Goal: Task Accomplishment & Management: Complete application form

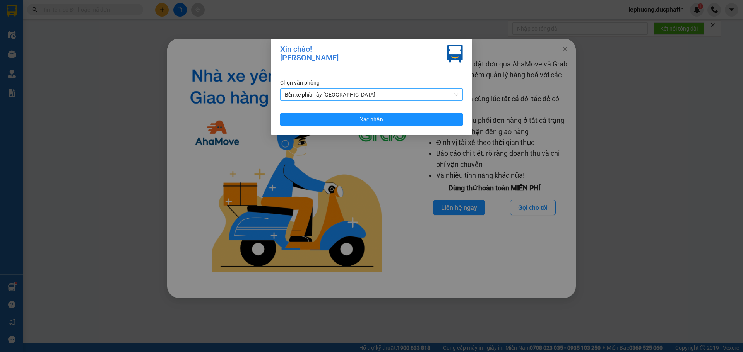
click at [378, 94] on span "Bến xe phía Tây [GEOGRAPHIC_DATA]" at bounding box center [371, 95] width 173 height 12
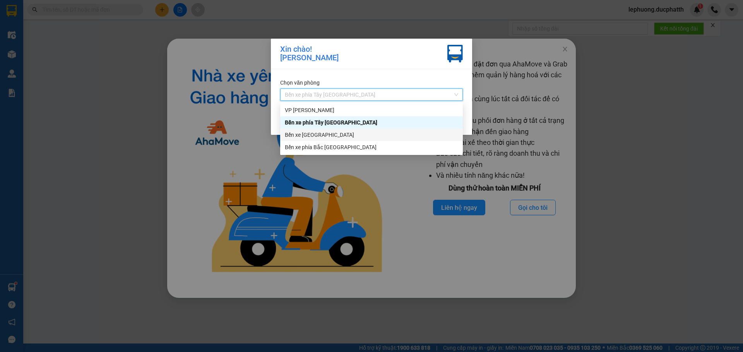
click at [341, 134] on div "Bến xe [GEOGRAPHIC_DATA]" at bounding box center [371, 135] width 173 height 9
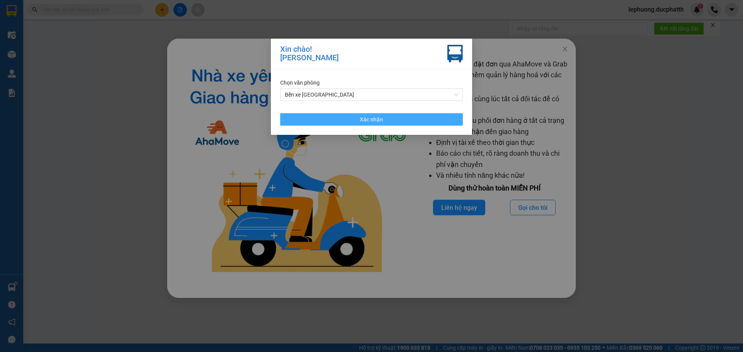
click at [346, 116] on button "Xác nhận" at bounding box center [371, 119] width 183 height 12
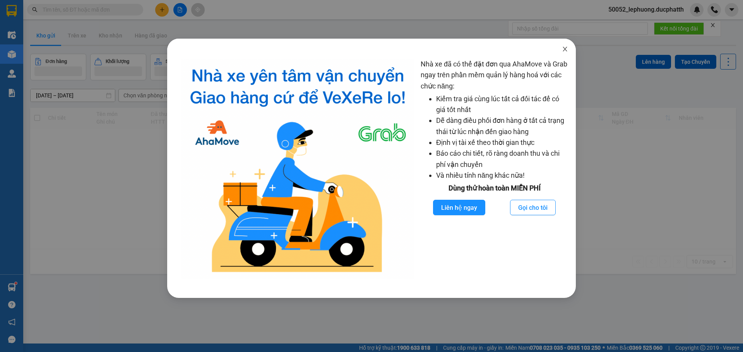
click at [568, 52] on icon "close" at bounding box center [565, 49] width 6 height 6
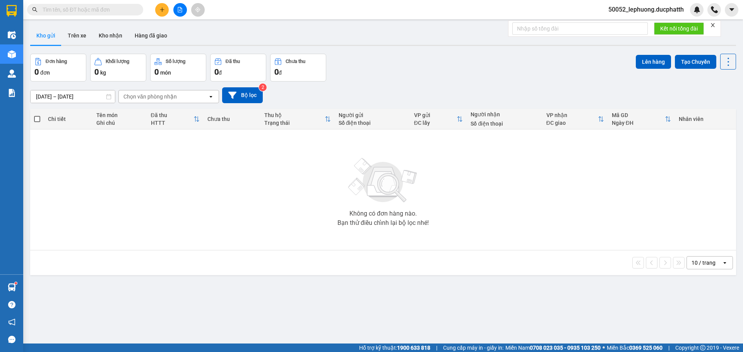
click at [165, 12] on button at bounding box center [162, 10] width 14 height 14
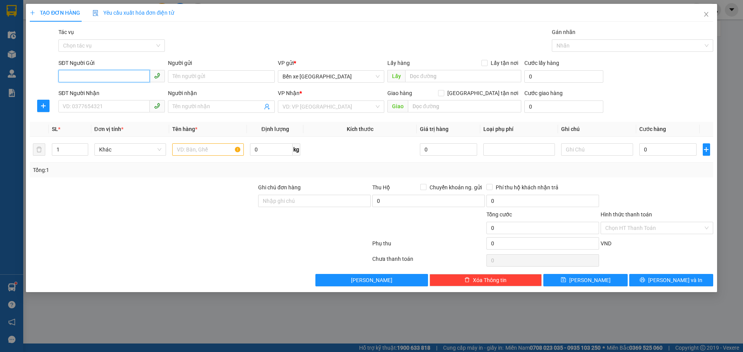
click at [104, 76] on input "SĐT Người Gửi" at bounding box center [103, 76] width 91 height 12
type input "0362464969"
click at [114, 94] on div "0362464969 - chị xuyến" at bounding box center [111, 92] width 97 height 9
type input "chị xuyến"
type input "0362464969"
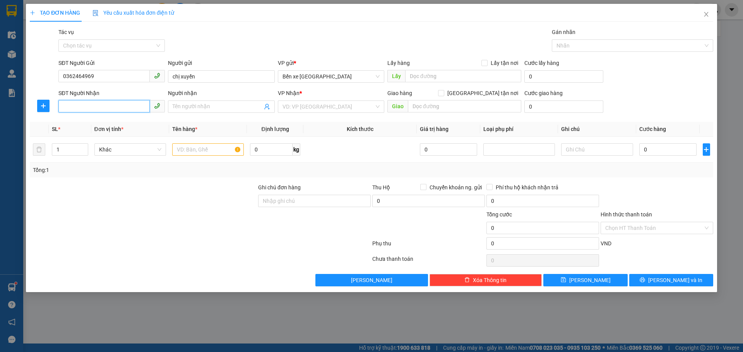
click at [108, 104] on input "SĐT Người Nhận" at bounding box center [103, 106] width 91 height 12
click at [89, 108] on input "SĐT Người Nhận" at bounding box center [103, 106] width 91 height 12
click at [327, 108] on input "search" at bounding box center [328, 107] width 92 height 12
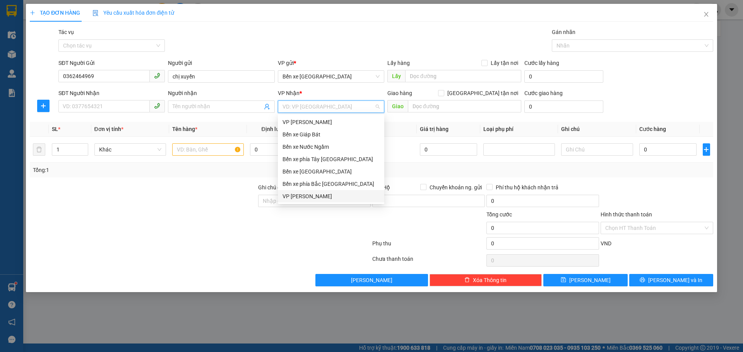
click at [308, 198] on div "VP [PERSON_NAME]" at bounding box center [330, 196] width 97 height 9
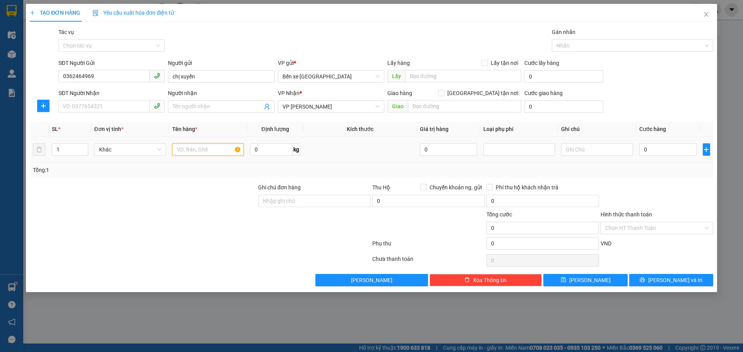
click at [204, 148] on input "text" at bounding box center [208, 150] width 72 height 12
type input "2 thùng xốp"
click at [658, 148] on input "0" at bounding box center [668, 150] width 58 height 12
type input "6"
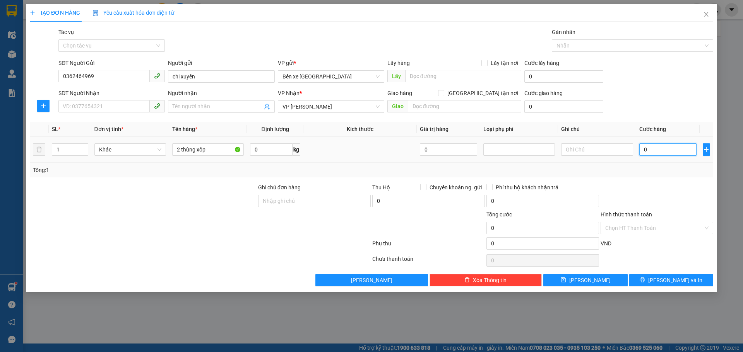
type input "6"
type input "60"
type input "60.000"
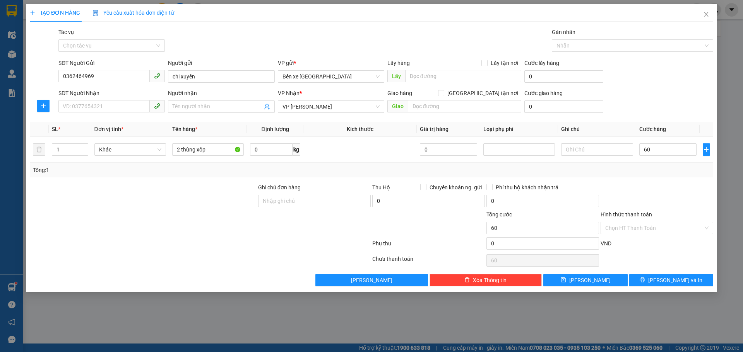
type input "60.000"
click at [650, 179] on div "Transit Pickup Surcharge Ids Transit Deliver Surcharge Ids Transit Deliver Surc…" at bounding box center [371, 157] width 683 height 259
click at [104, 105] on input "SĐT Người Nhận" at bounding box center [103, 106] width 91 height 12
type input "0934405468"
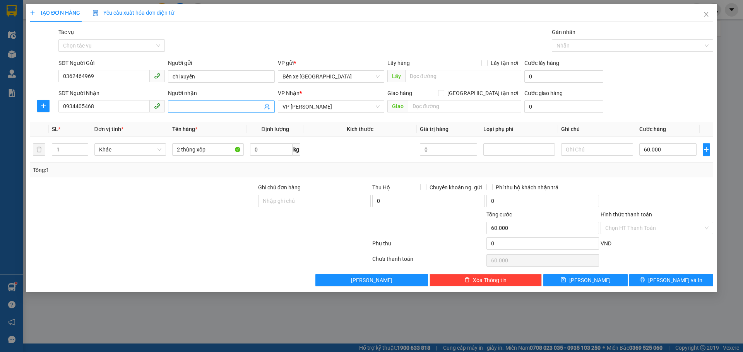
click at [195, 105] on input "Người nhận" at bounding box center [217, 107] width 89 height 9
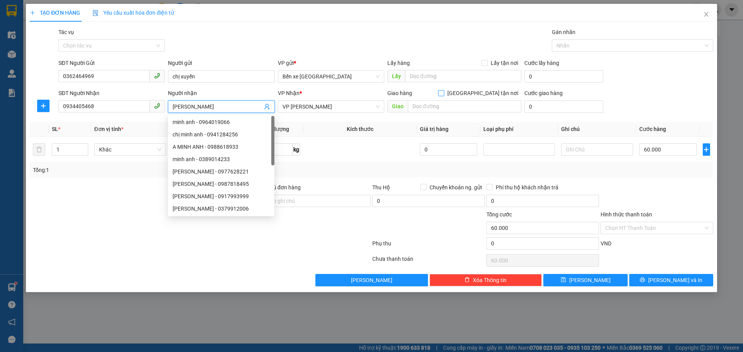
type input "[PERSON_NAME]"
click at [443, 94] on input "Giao tận nơi" at bounding box center [440, 92] width 5 height 5
checkbox input "true"
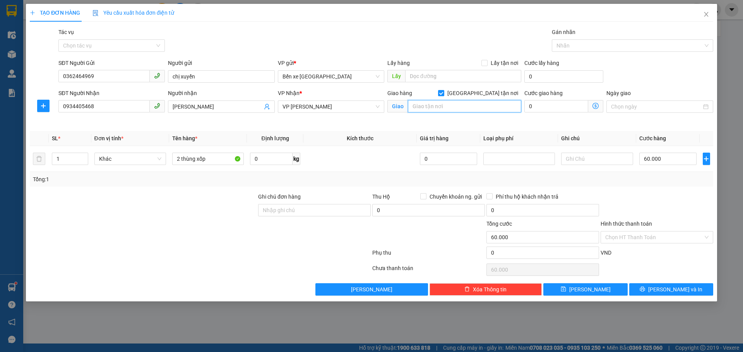
click at [475, 106] on input "text" at bounding box center [464, 106] width 113 height 12
click at [595, 106] on icon "dollar-circle" at bounding box center [595, 106] width 6 height 6
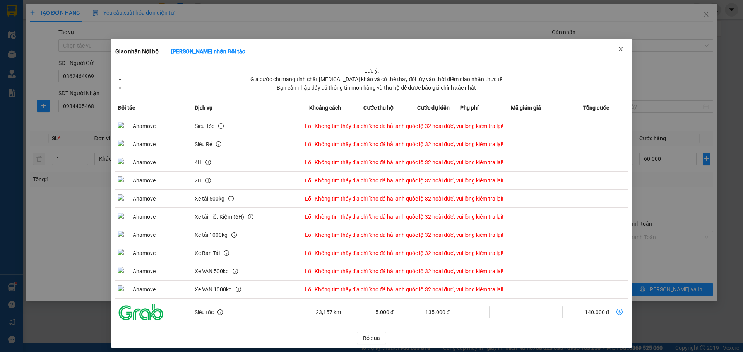
click at [618, 49] on icon "close" at bounding box center [620, 49] width 4 height 5
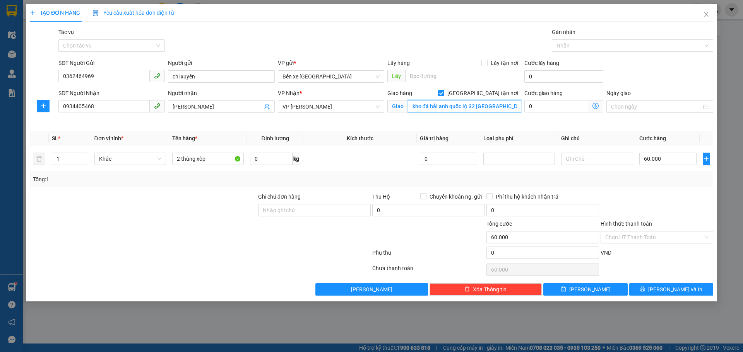
click at [503, 110] on input "kho đá hải anh quốc lộ 32 hoài đức" at bounding box center [464, 106] width 113 height 12
click at [506, 107] on input "kho đá hải anh quốc lộ 32 hoài đức" at bounding box center [464, 106] width 113 height 12
click at [475, 106] on input "kho đá hải anh quốc lộ 32 hoài đức" at bounding box center [464, 106] width 113 height 12
click at [599, 109] on span "Giao nhận Nội bộ Giao nhận Đối tác Lưu ý: Giá cước chỉ mang tính chất tham khảo…" at bounding box center [595, 106] width 15 height 12
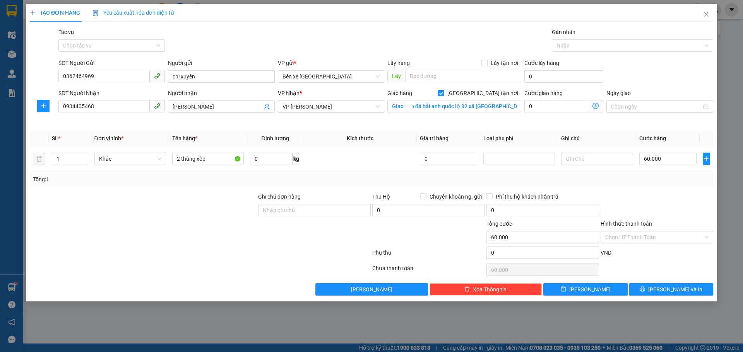
scroll to position [0, 0]
click at [596, 106] on icon "dollar-circle" at bounding box center [595, 106] width 6 height 6
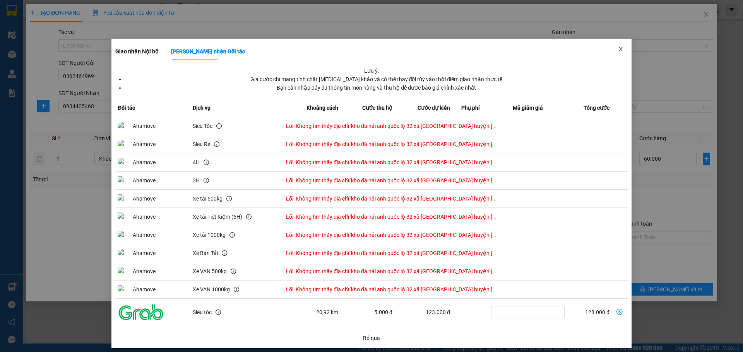
click at [618, 50] on icon "close" at bounding box center [621, 49] width 6 height 6
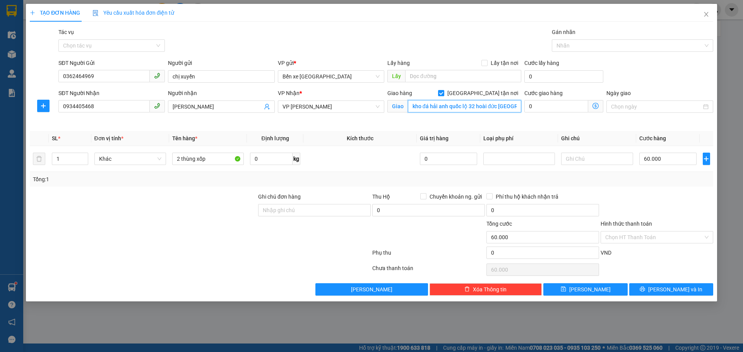
type input "kho đá hải anh quốc lộ 32 hoài đức hà nội"
click at [598, 108] on icon "dollar-circle" at bounding box center [595, 106] width 6 height 6
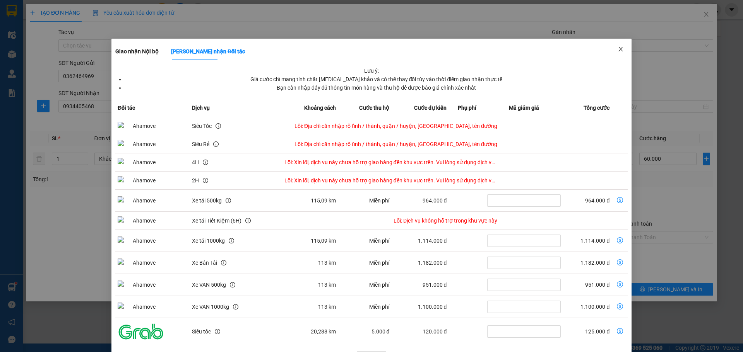
click at [618, 48] on icon "close" at bounding box center [621, 49] width 6 height 6
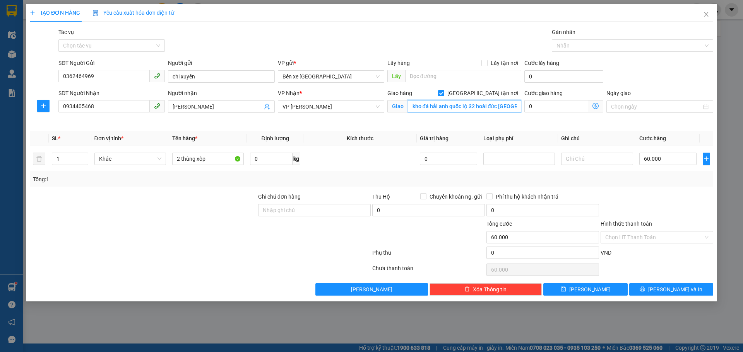
click at [417, 110] on input "kho đá hải anh quốc lộ 32 hoài đức hà nội" at bounding box center [464, 106] width 113 height 12
click at [443, 95] on input "Giao tận nơi" at bounding box center [440, 92] width 5 height 5
checkbox input "false"
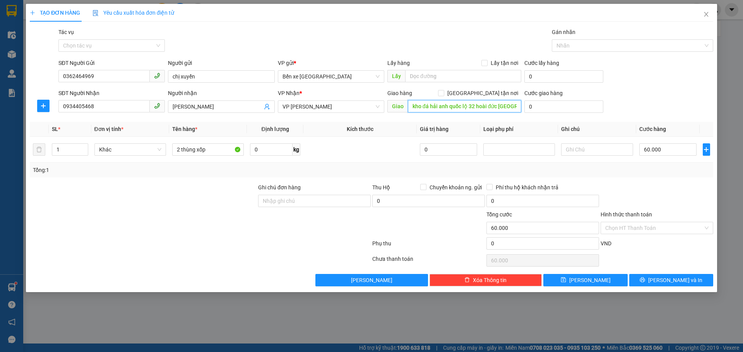
click at [409, 105] on input "kho đá hải anh quốc lộ 32 hoài đức hà nội" at bounding box center [464, 106] width 113 height 12
click at [422, 106] on input "kho đá hải anh quốc lộ 32 hoài đức hà nội" at bounding box center [464, 106] width 113 height 12
drag, startPoint x: 410, startPoint y: 108, endPoint x: 518, endPoint y: 107, distance: 107.9
click at [518, 107] on input "kho đá hải anh quốc lộ 32 hoài đức hà nội" at bounding box center [464, 106] width 113 height 12
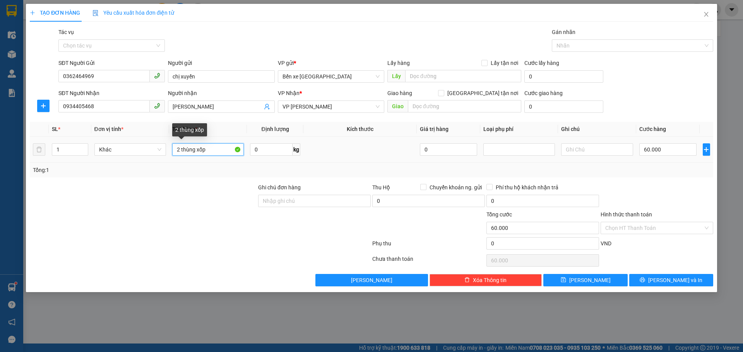
click at [179, 151] on input "2 thùng xốp" at bounding box center [208, 150] width 72 height 12
type input "1 thùng xốp"
click at [664, 152] on input "60.000" at bounding box center [668, 150] width 58 height 12
type input "3"
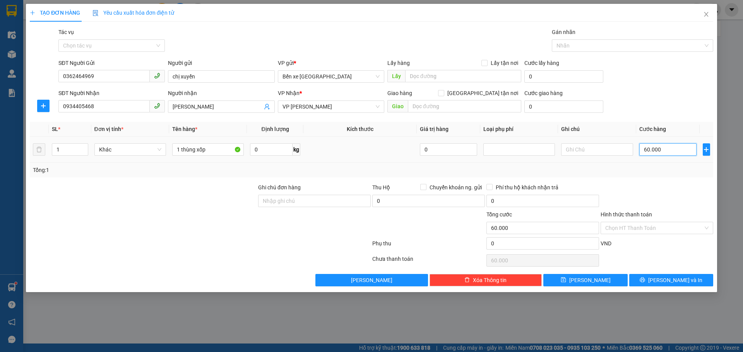
type input "3"
type input "30"
type input "30.000"
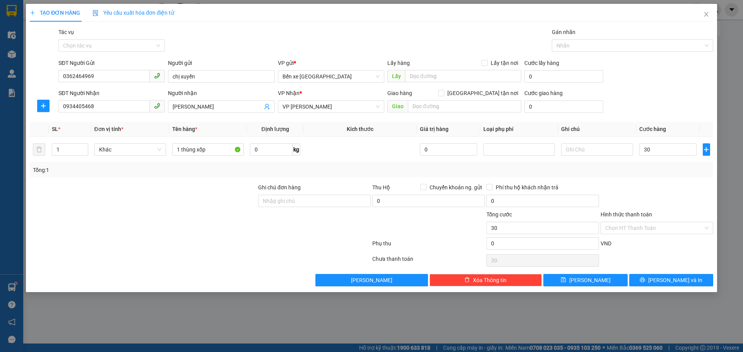
type input "30.000"
click at [659, 175] on div "Tổng: 1" at bounding box center [371, 170] width 683 height 15
click at [456, 107] on input "text" at bounding box center [464, 106] width 113 height 12
type input "thôn thượng"
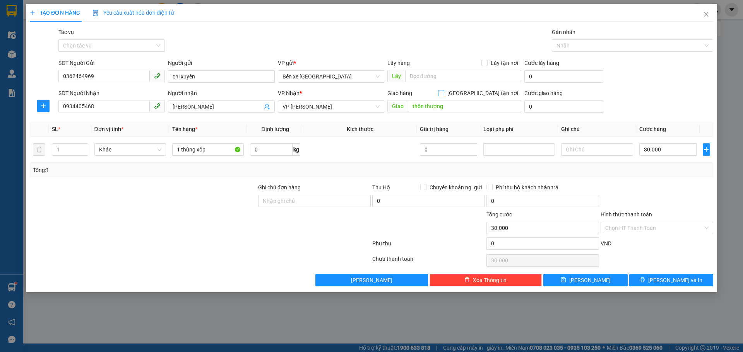
click at [443, 94] on input "Giao tận nơi" at bounding box center [440, 92] width 5 height 5
checkbox input "true"
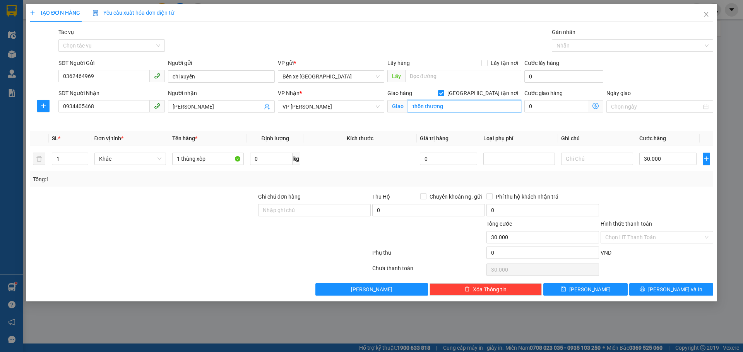
click at [451, 109] on input "thôn thượng" at bounding box center [464, 106] width 113 height 12
click at [460, 105] on input "thôn thượng" at bounding box center [464, 106] width 113 height 12
click at [595, 106] on icon "dollar-circle" at bounding box center [595, 106] width 6 height 6
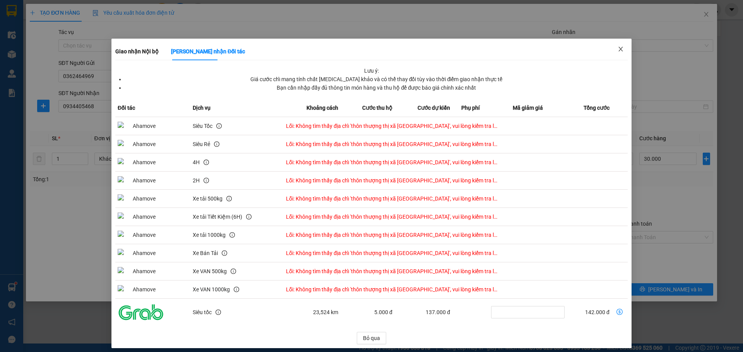
click at [618, 49] on icon "close" at bounding box center [621, 49] width 6 height 6
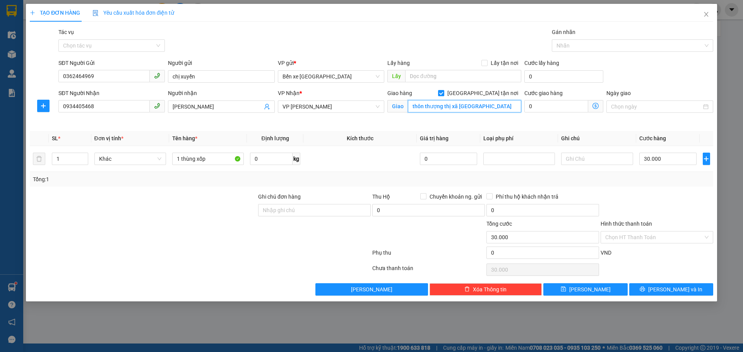
click at [505, 107] on input "thôn thượng thị xã hoài đức hà nội" at bounding box center [464, 106] width 113 height 12
drag, startPoint x: 505, startPoint y: 107, endPoint x: 410, endPoint y: 110, distance: 94.9
click at [410, 110] on input "thôn thượng thị xã hoài đức hà nội" at bounding box center [464, 106] width 113 height 12
click at [460, 107] on input "km19 thôn thươngj thị hoài đức" at bounding box center [464, 106] width 113 height 12
click at [595, 106] on icon "dollar-circle" at bounding box center [595, 106] width 6 height 6
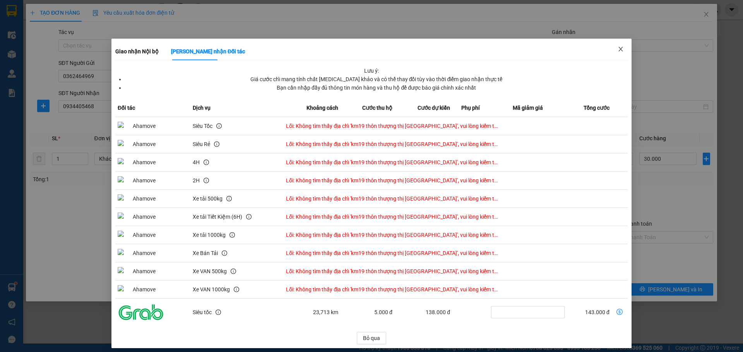
click at [618, 51] on icon "close" at bounding box center [620, 49] width 4 height 5
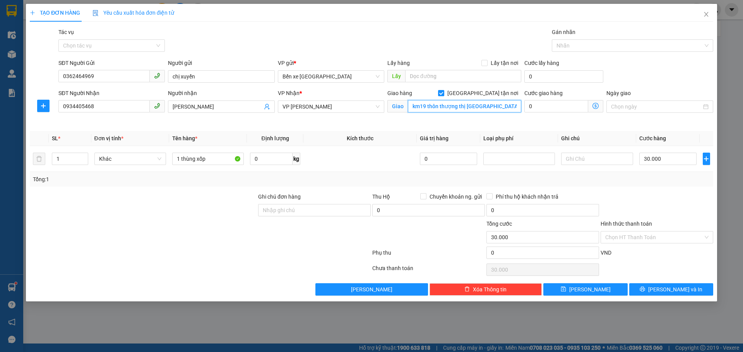
click at [412, 107] on input "km19 thôn thượng thị hoài đức" at bounding box center [464, 106] width 113 height 12
click at [410, 106] on input "km19 thôn thượng thị hoài đức" at bounding box center [464, 106] width 113 height 12
click at [594, 108] on icon "dollar-circle" at bounding box center [595, 106] width 6 height 6
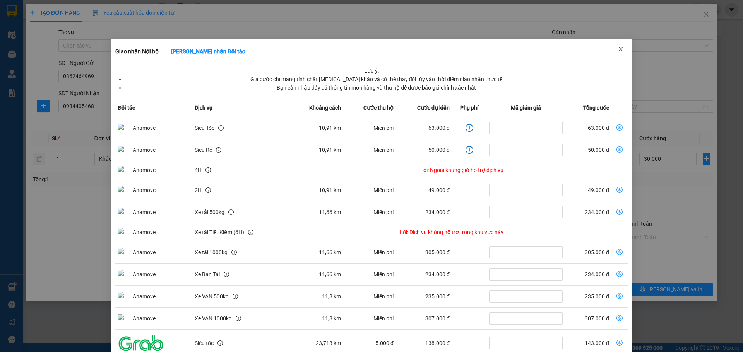
click at [618, 50] on icon "close" at bounding box center [620, 49] width 4 height 5
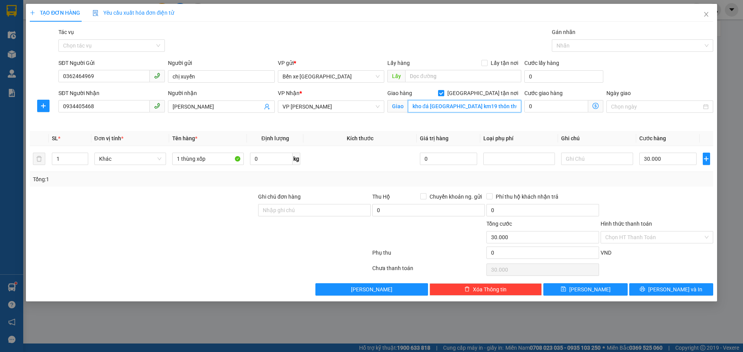
click at [499, 107] on input "kho đá hải anh km19 thôn thượng thị hoài đức" at bounding box center [464, 106] width 113 height 12
click at [494, 105] on input "kho đá hải anh km19 thôn thượng thị hoài đức" at bounding box center [464, 106] width 113 height 12
type input "kho đá [GEOGRAPHIC_DATA] km19 thôn thượng thị [GEOGRAPHIC_DATA]"
click at [595, 107] on icon "dollar-circle" at bounding box center [595, 106] width 6 height 6
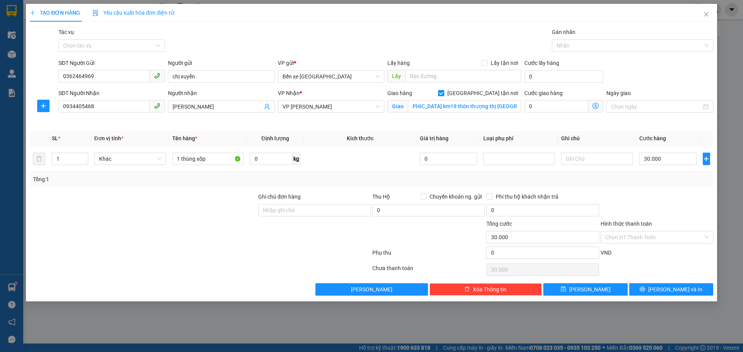
scroll to position [0, 0]
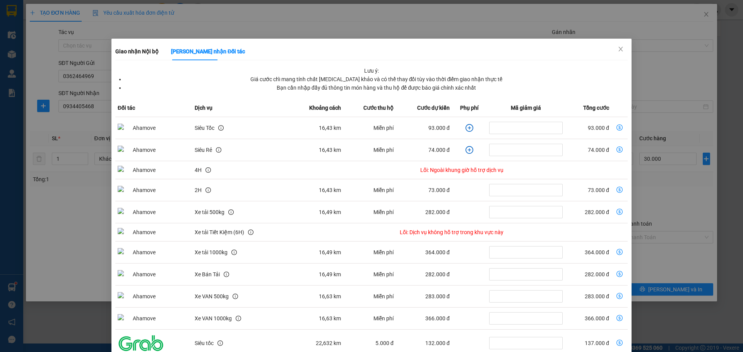
click at [465, 127] on icon "plus-circle" at bounding box center [469, 128] width 8 height 8
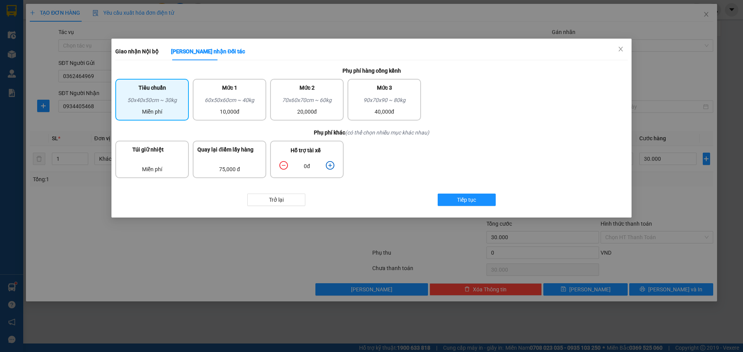
click at [329, 164] on icon "plus-circle" at bounding box center [330, 165] width 9 height 9
click at [332, 164] on icon "plus-circle" at bounding box center [330, 165] width 9 height 9
click at [472, 198] on span "Tiếp tục" at bounding box center [466, 200] width 19 height 9
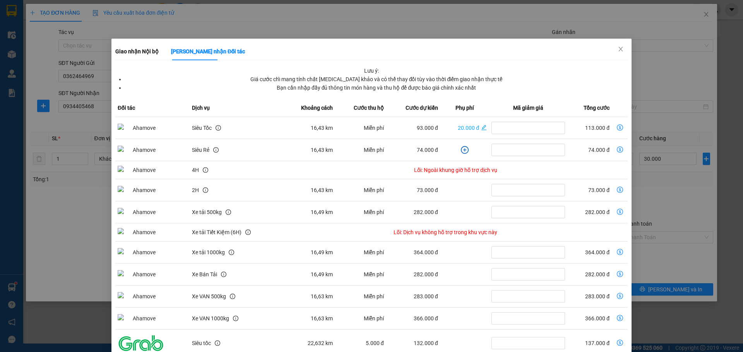
click at [617, 128] on icon "dollar-circle" at bounding box center [620, 128] width 6 height 6
type input "143.000"
type input "113.000"
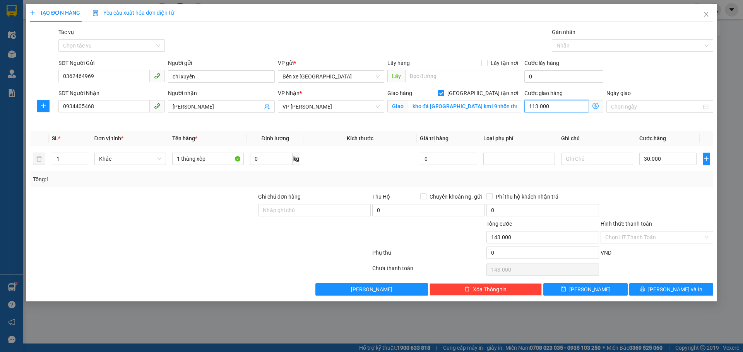
click at [557, 108] on input "113.000" at bounding box center [556, 106] width 64 height 12
type input "30.001"
type input "1"
type input "30.011"
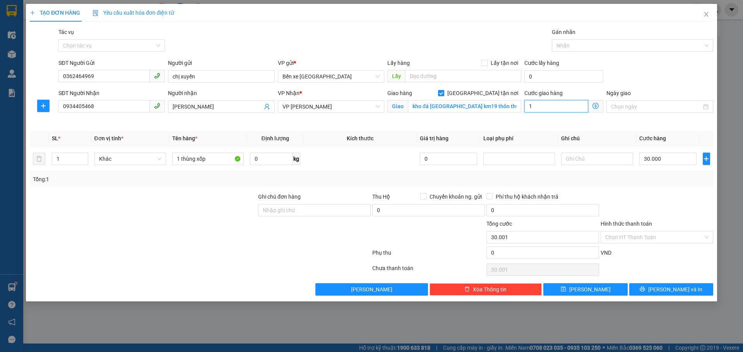
type input "30.011"
type input "11"
type input "30.110"
type input "110"
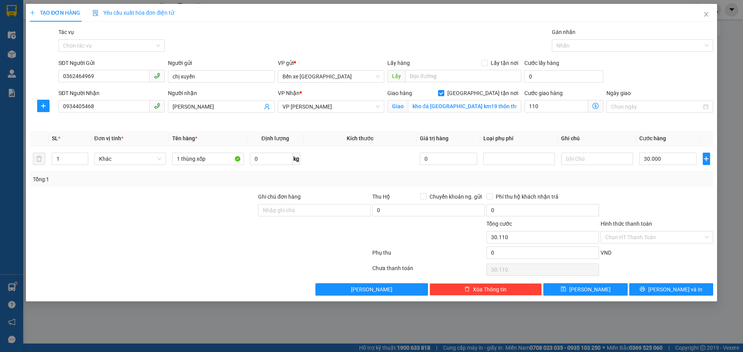
type input "140.000"
type input "110.000"
click at [530, 131] on div "Transit Pickup Surcharge Ids Transit Deliver Surcharge Ids Transit Deliver Surc…" at bounding box center [371, 162] width 683 height 268
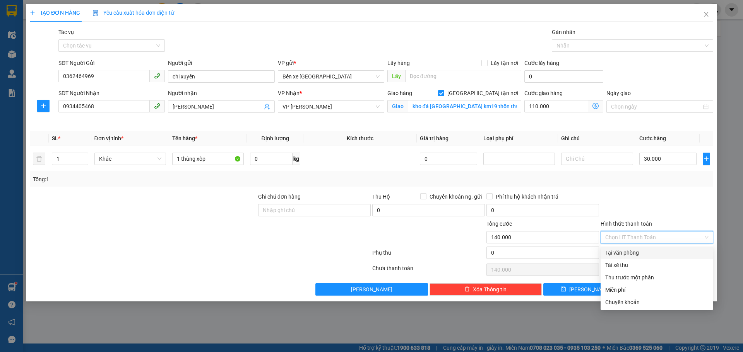
click at [629, 234] on input "Hình thức thanh toán" at bounding box center [654, 238] width 98 height 12
click at [629, 300] on div "Chuyển khoản" at bounding box center [656, 302] width 103 height 9
type input "0"
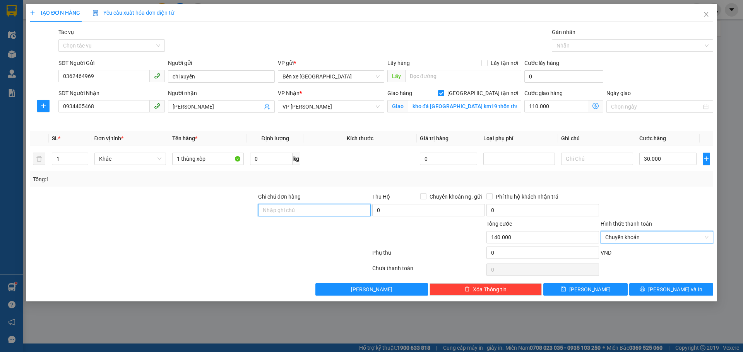
click at [277, 212] on input "Ghi chú đơn hàng" at bounding box center [314, 210] width 113 height 12
type input "ck"
click at [267, 245] on div at bounding box center [314, 233] width 114 height 27
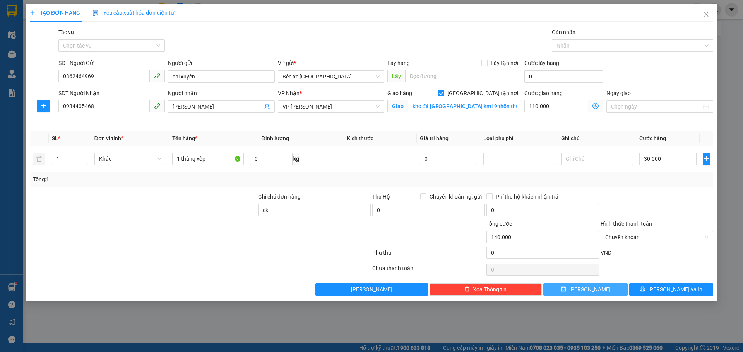
click at [590, 290] on span "Lưu" at bounding box center [589, 290] width 41 height 9
checkbox input "false"
type input "0"
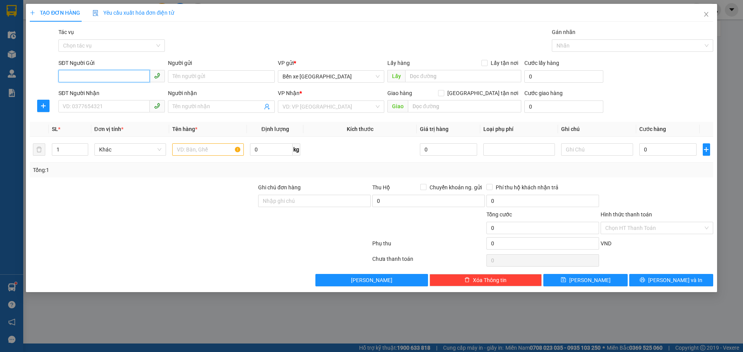
click at [96, 77] on input "SĐT Người Gửi" at bounding box center [103, 76] width 91 height 12
click at [103, 93] on div "0362464969 - chị xuyến" at bounding box center [111, 92] width 97 height 9
type input "0362464969"
type input "chị xuyến"
type input "0362464969"
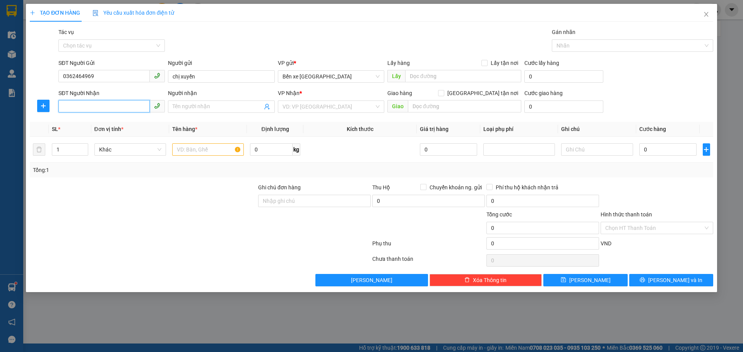
click at [88, 106] on input "SĐT Người Nhận" at bounding box center [103, 106] width 91 height 12
type input "0979312767"
click at [209, 107] on input "Người nhận" at bounding box center [217, 107] width 89 height 9
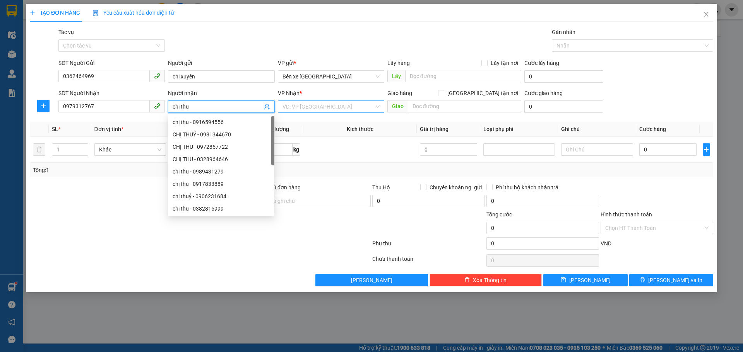
type input "chị thu"
click at [291, 106] on input "search" at bounding box center [328, 107] width 92 height 12
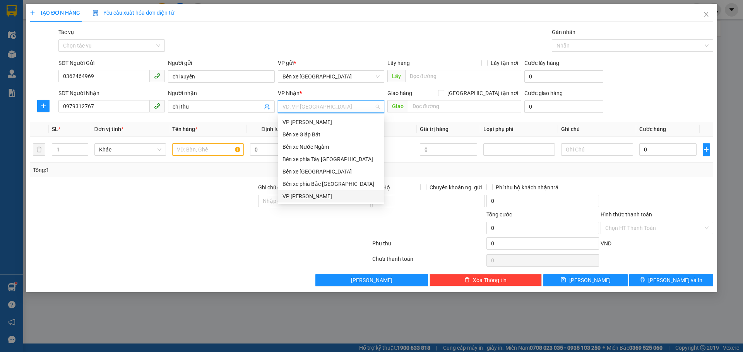
click at [300, 198] on div "VP [PERSON_NAME]" at bounding box center [330, 196] width 97 height 9
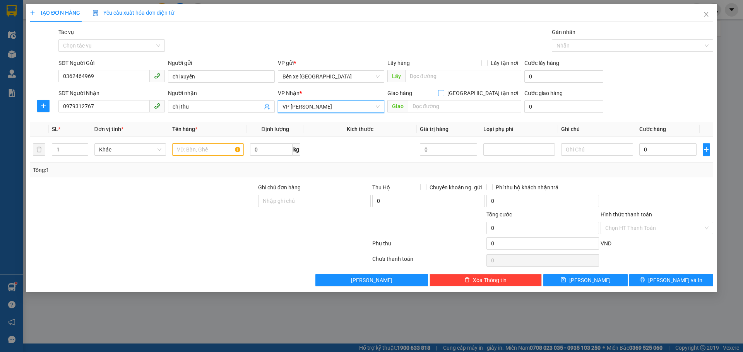
click at [443, 93] on input "Giao tận nơi" at bounding box center [440, 92] width 5 height 5
checkbox input "true"
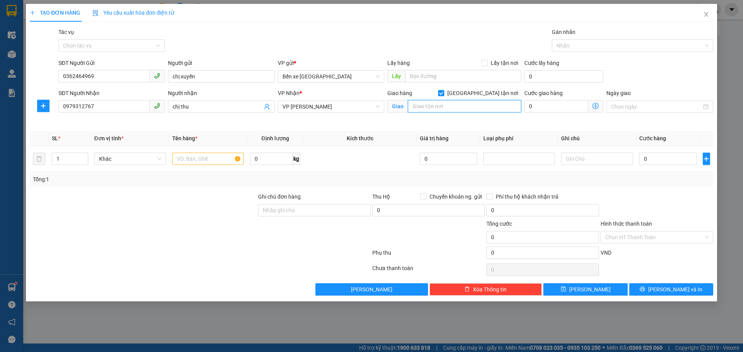
click at [458, 111] on input "text" at bounding box center [464, 106] width 113 height 12
type input "số nhà 19 thôn xuân sen xã thuỷ xuân tiên chương mỹ"
click at [597, 105] on icon "dollar-circle" at bounding box center [595, 106] width 6 height 6
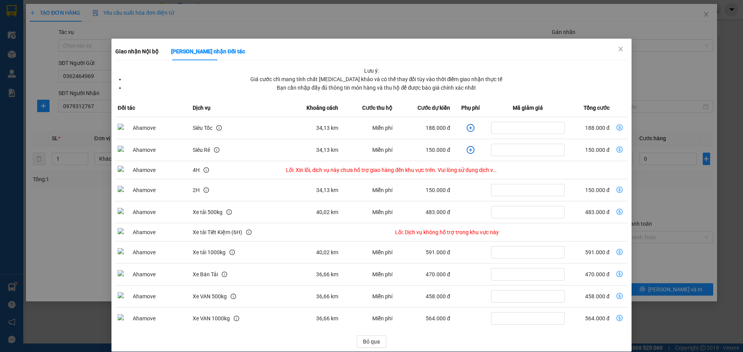
click at [469, 128] on icon "plus-circle" at bounding box center [470, 128] width 3 height 3
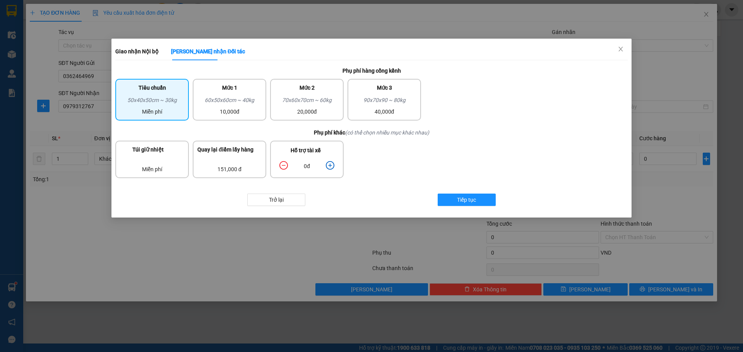
click at [331, 164] on icon "plus-circle" at bounding box center [330, 165] width 9 height 9
click at [474, 198] on span "Tiếp tục" at bounding box center [466, 200] width 19 height 9
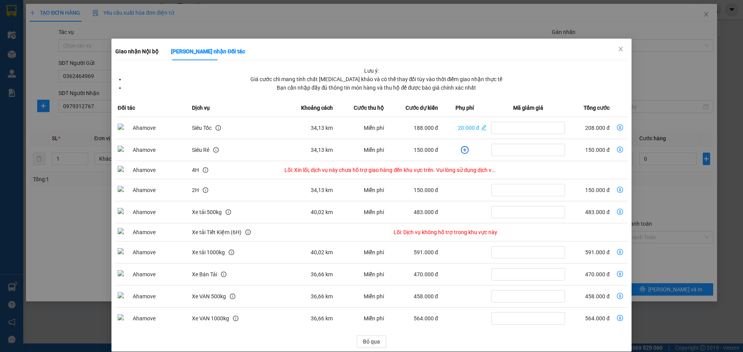
click at [617, 129] on icon "dollar-circle" at bounding box center [620, 128] width 6 height 6
type input "208.000"
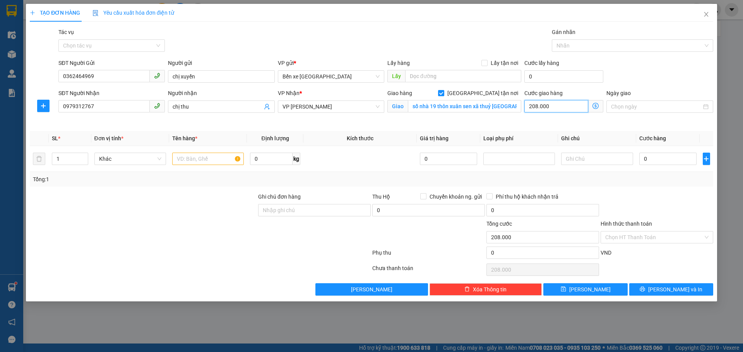
click at [566, 107] on input "208.000" at bounding box center [556, 106] width 64 height 12
type input "2"
type input "20"
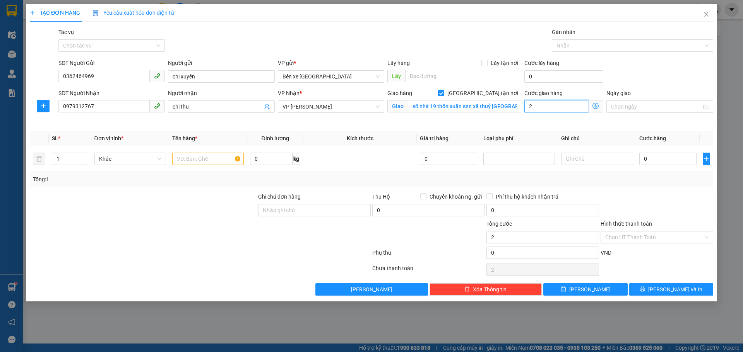
type input "20"
type input "200"
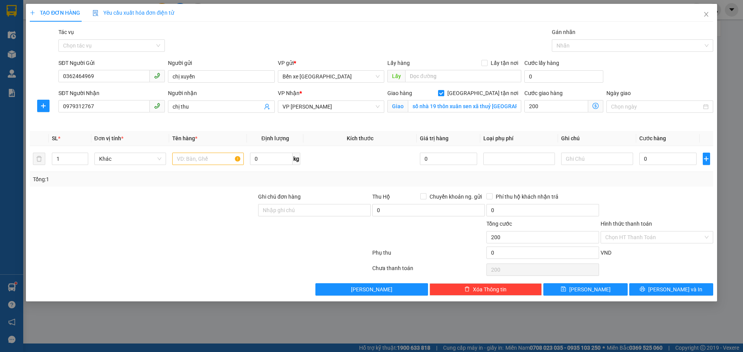
click at [568, 120] on div "Cước giao hàng 200 Giao nhận Nội bộ Giao nhận Đối tác Lưu ý: Giá cước chỉ mang …" at bounding box center [564, 107] width 82 height 36
type input "200.000"
click at [655, 156] on input "0" at bounding box center [668, 159] width 58 height 12
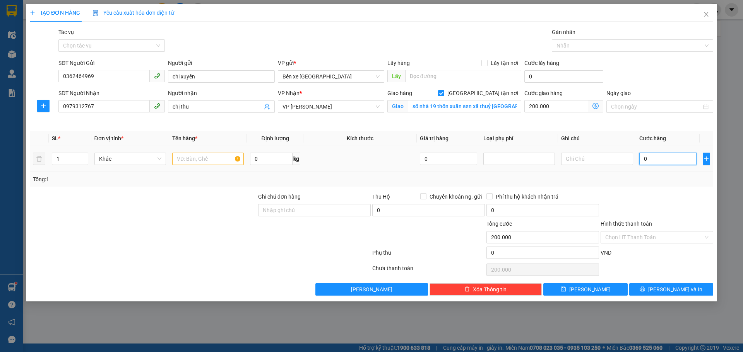
type input "3"
type input "200.003"
type input "30"
type input "200.030"
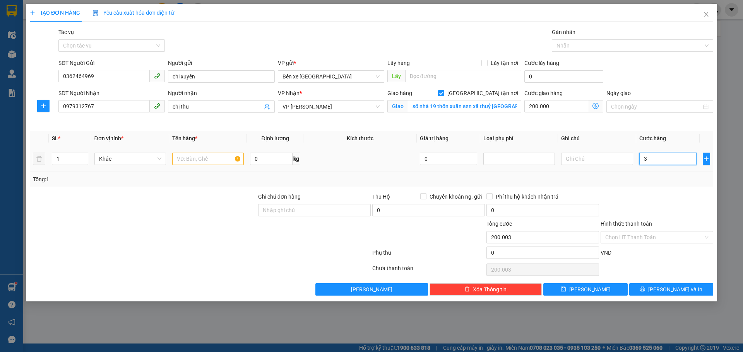
type input "200.030"
click at [606, 139] on th "Ghi chú" at bounding box center [597, 138] width 78 height 15
type input "30.000"
type input "230.000"
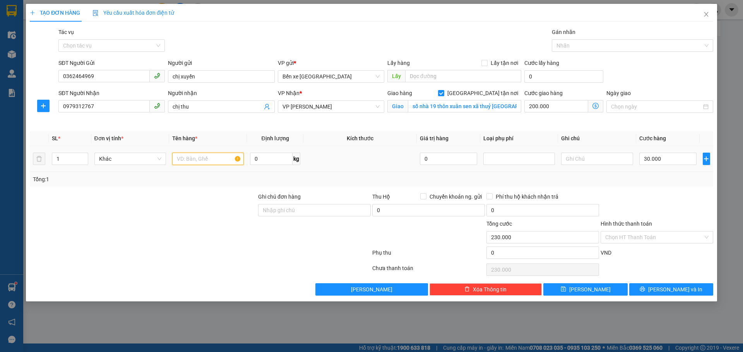
click at [201, 160] on input "text" at bounding box center [208, 159] width 72 height 12
type input "1 thùng xốp"
click at [641, 239] on input "Hình thức thanh toán" at bounding box center [654, 238] width 98 height 12
drag, startPoint x: 277, startPoint y: 216, endPoint x: 288, endPoint y: 210, distance: 12.1
click at [278, 216] on input "Ghi chú đơn hàng" at bounding box center [314, 210] width 113 height 12
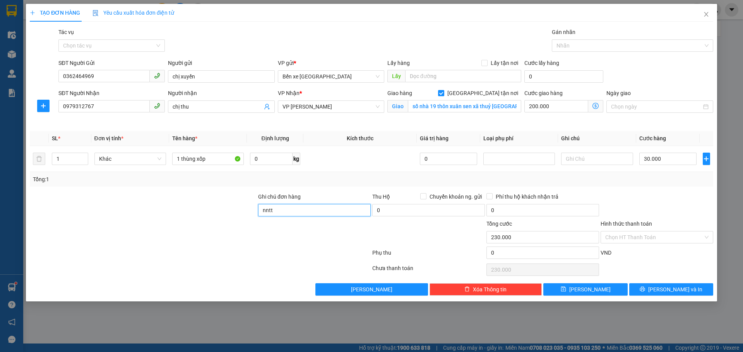
type input "nntt"
drag, startPoint x: 233, startPoint y: 239, endPoint x: 258, endPoint y: 243, distance: 26.2
click at [233, 239] on div at bounding box center [143, 233] width 228 height 27
click at [594, 289] on button "Lưu" at bounding box center [585, 290] width 84 height 12
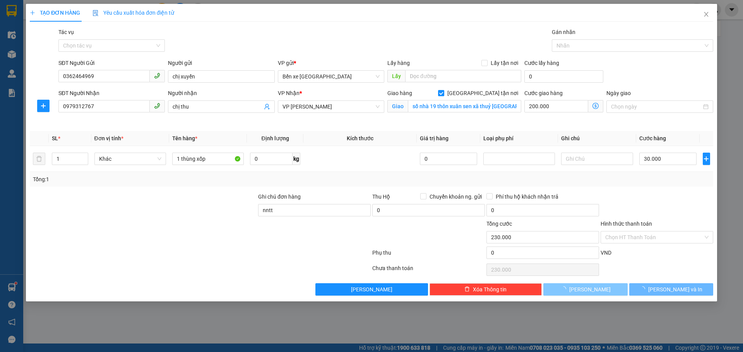
checkbox input "false"
type input "0"
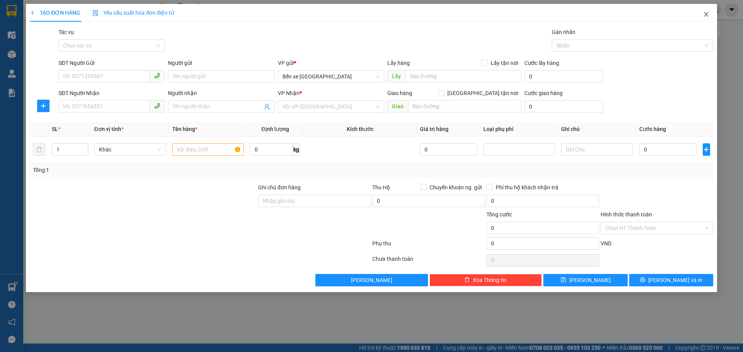
click at [708, 15] on icon "close" at bounding box center [706, 14] width 6 height 6
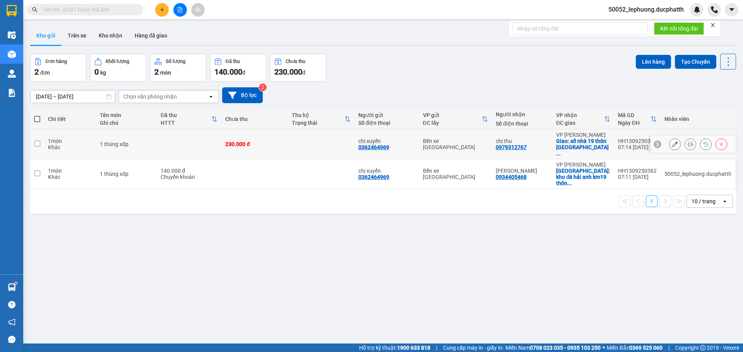
click at [80, 138] on div "1 món" at bounding box center [70, 141] width 44 height 6
checkbox input "true"
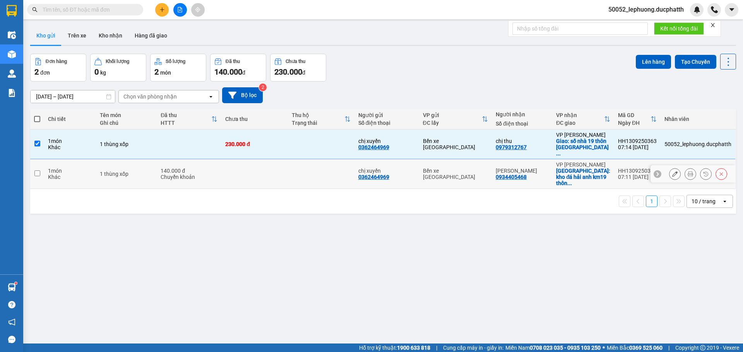
click at [81, 159] on td "1 món Khác" at bounding box center [70, 174] width 52 height 30
checkbox input "true"
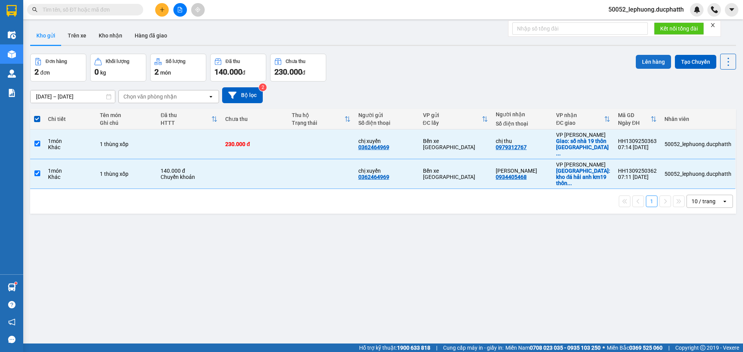
click at [643, 62] on button "Lên hàng" at bounding box center [653, 62] width 35 height 14
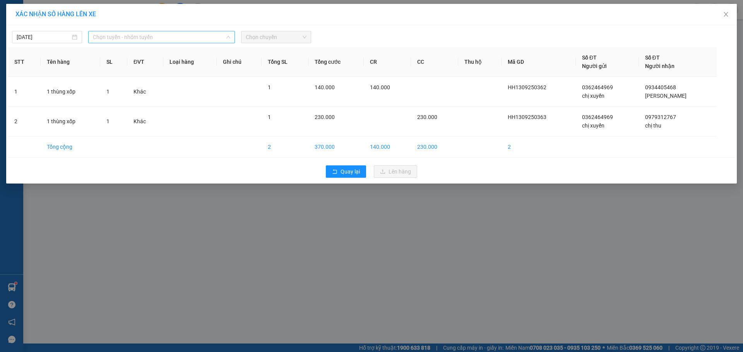
click at [174, 38] on span "Chọn tuyến - nhóm tuyến" at bounding box center [161, 37] width 137 height 12
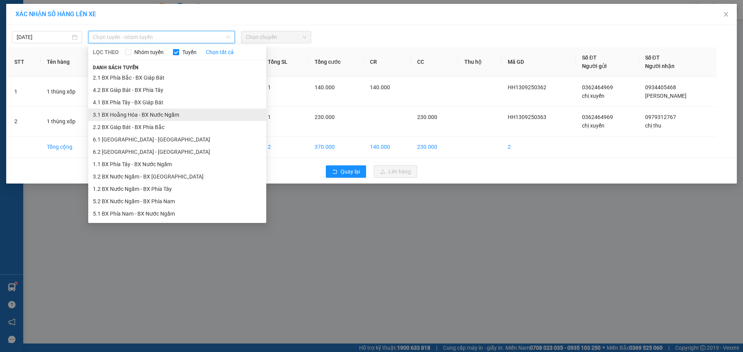
click at [127, 113] on li "3.1 BX Hoằng Hóa - BX Nước Ngầm" at bounding box center [177, 115] width 178 height 12
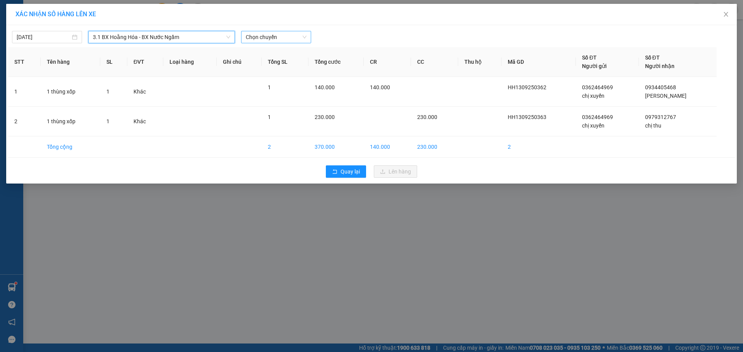
click at [274, 33] on span "Chọn chuyến" at bounding box center [276, 37] width 61 height 12
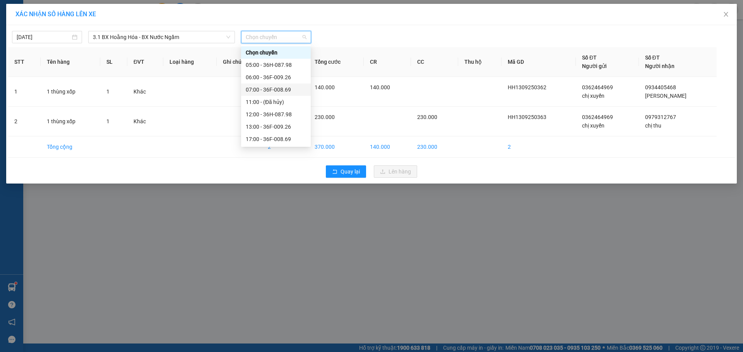
click at [269, 89] on div "07:00 - 36F-008.69" at bounding box center [276, 90] width 60 height 9
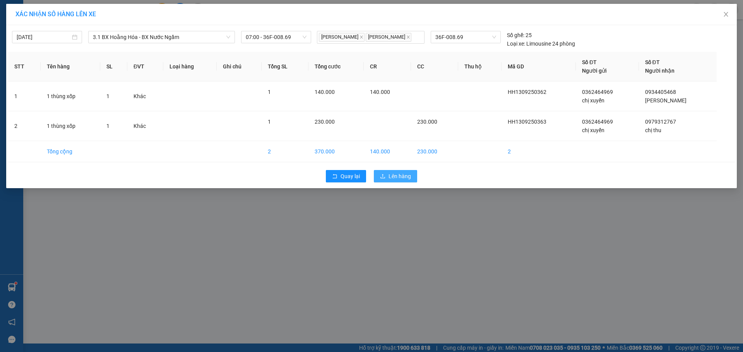
click at [392, 179] on span "Lên hàng" at bounding box center [399, 176] width 22 height 9
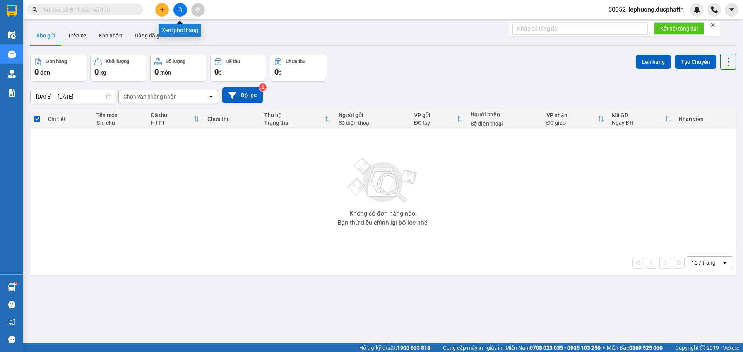
click at [184, 7] on button at bounding box center [180, 10] width 14 height 14
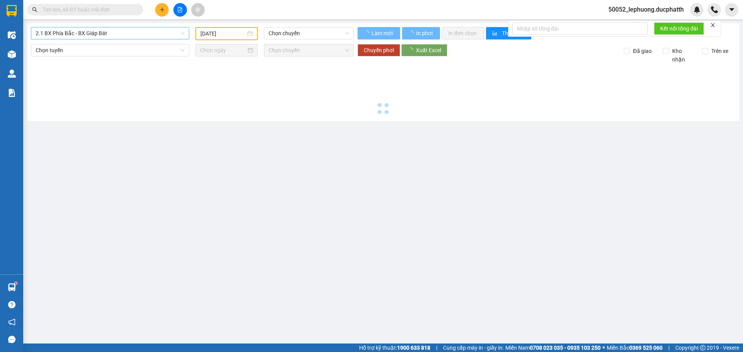
type input "13/09/2025"
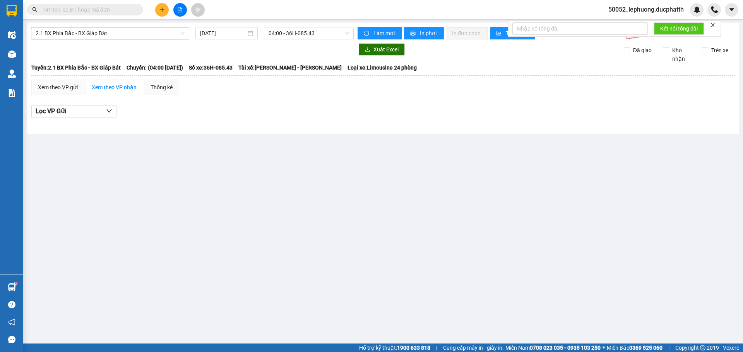
click at [146, 33] on span "2.1 BX Phía Bắc - BX Giáp Bát" at bounding box center [110, 33] width 149 height 12
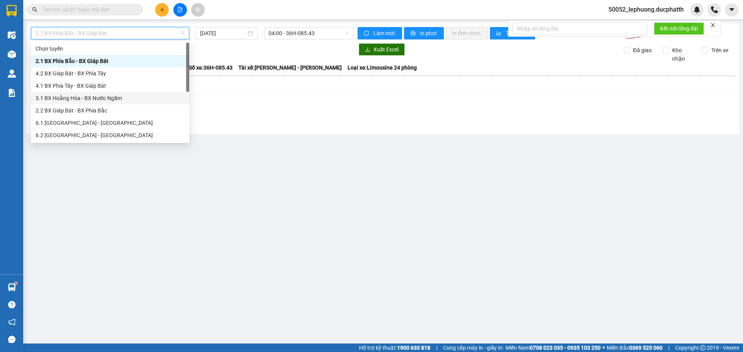
click at [101, 93] on div "3.1 BX Hoằng Hóa - BX Nước Ngầm" at bounding box center [110, 98] width 158 height 12
type input "13/09/2025"
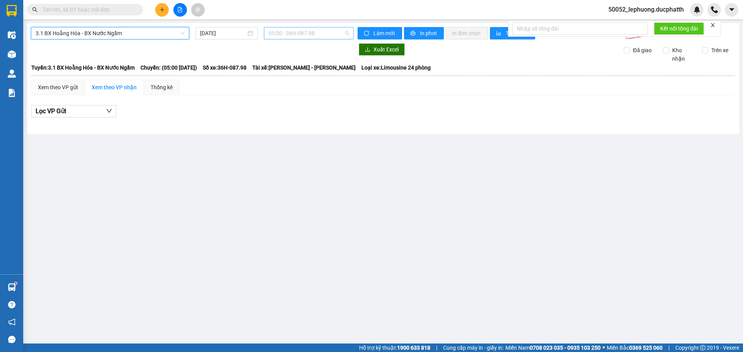
click at [326, 35] on span "05:00 - 36H-087.98" at bounding box center [309, 33] width 80 height 12
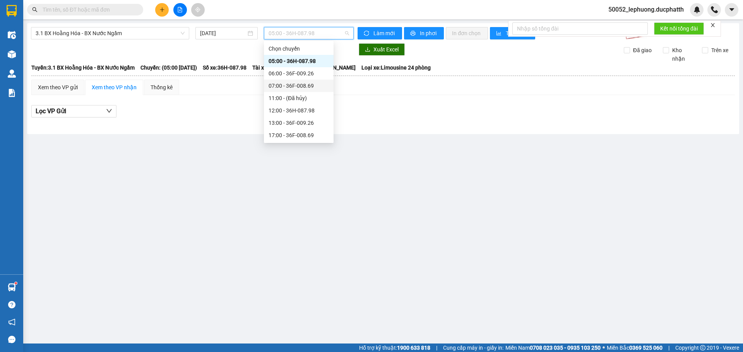
click at [314, 89] on div "07:00 - 36F-008.69" at bounding box center [299, 86] width 60 height 9
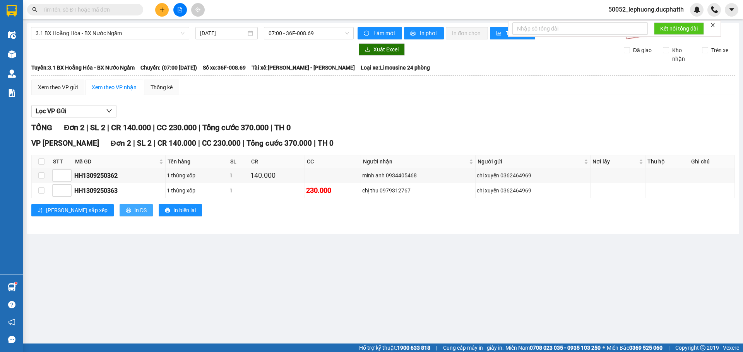
click at [134, 212] on span "In DS" at bounding box center [140, 210] width 12 height 9
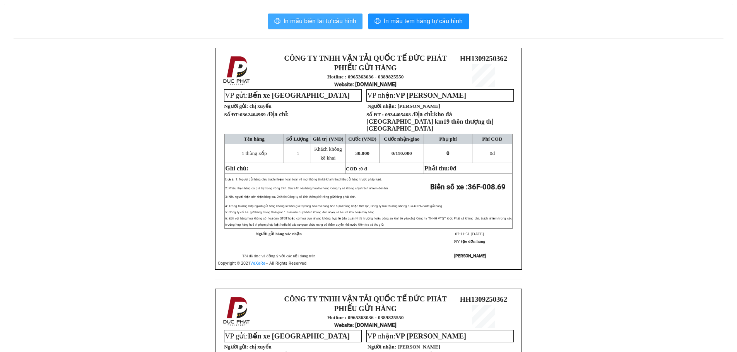
click at [335, 26] on span "In mẫu biên lai tự cấu hình" at bounding box center [320, 21] width 73 height 10
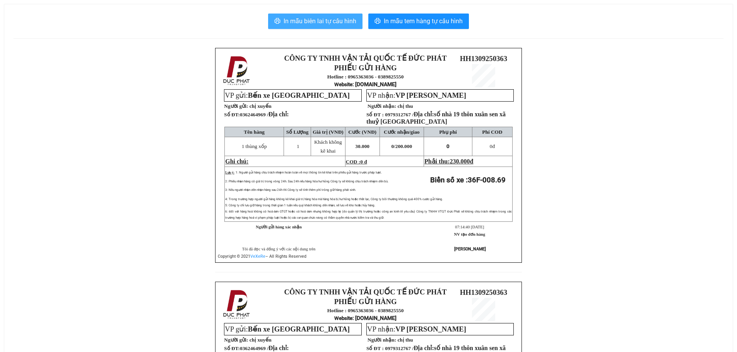
click at [334, 21] on span "In mẫu biên lai tự cấu hình" at bounding box center [320, 21] width 73 height 10
